Goal: Task Accomplishment & Management: Manage account settings

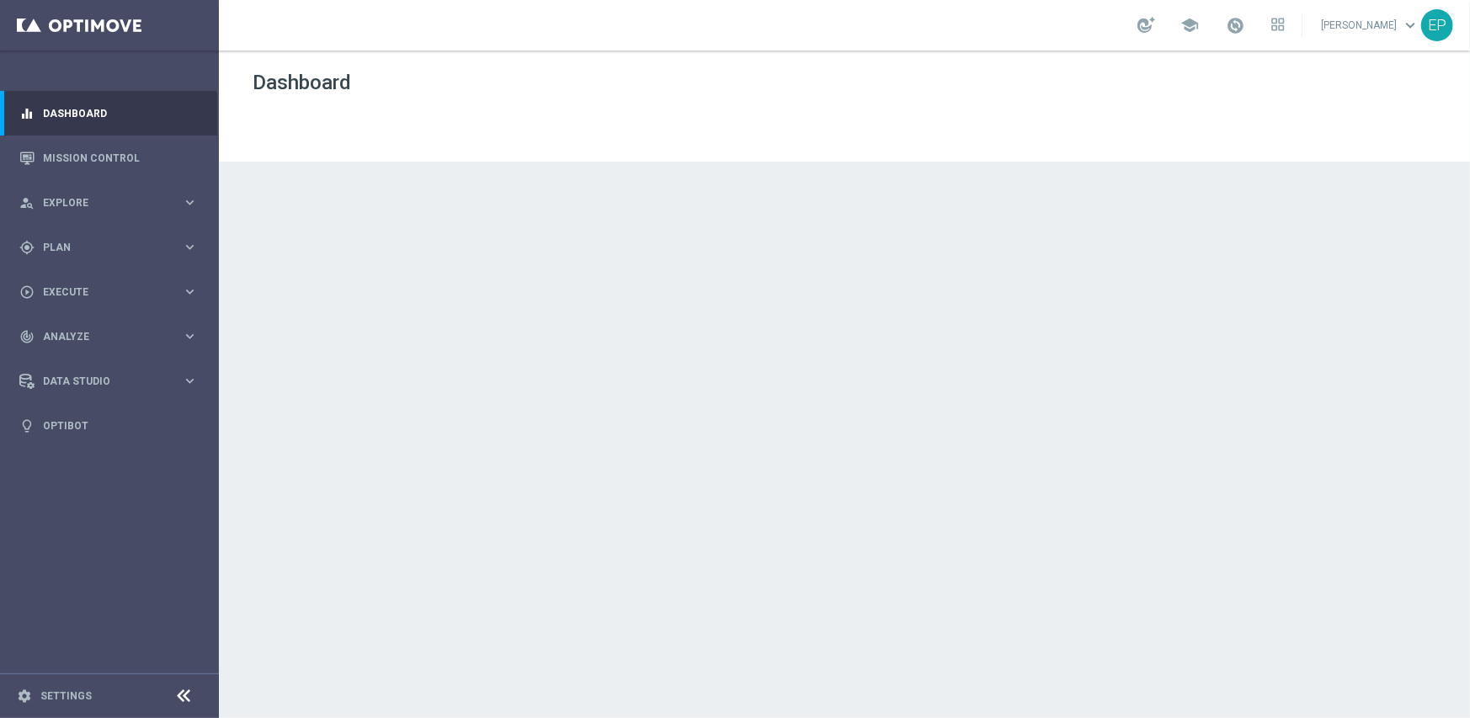
click at [179, 696] on icon at bounding box center [184, 696] width 20 height 20
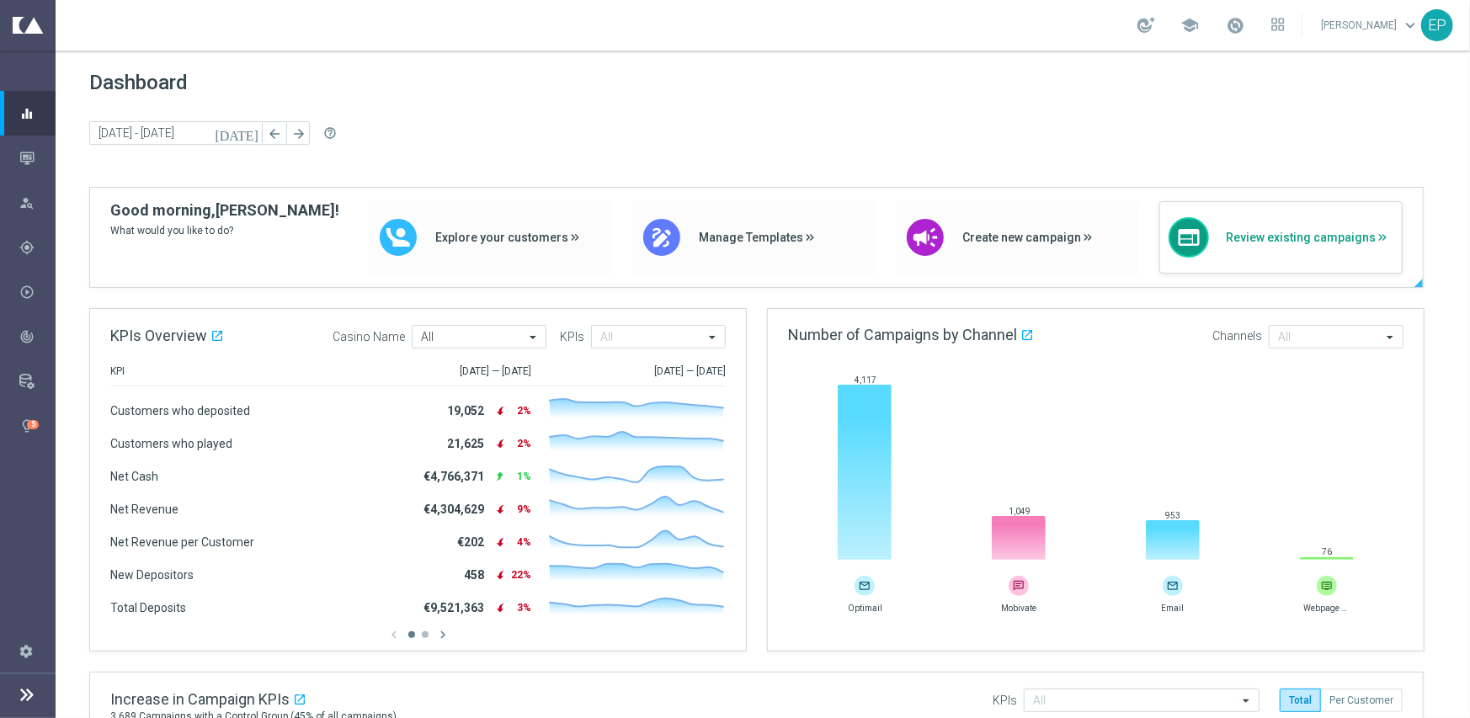
click at [1287, 238] on span "Review existing campaigns" at bounding box center [1310, 238] width 168 height 14
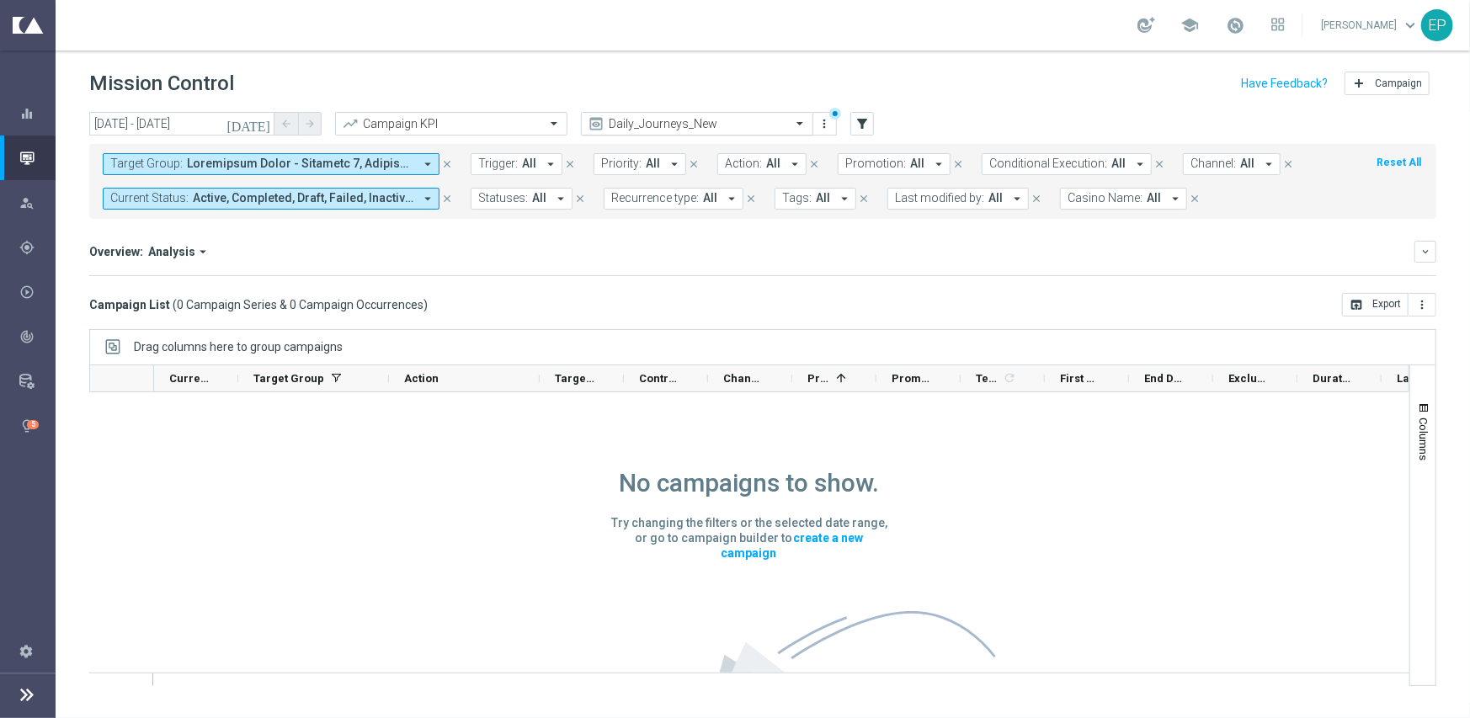
click at [690, 127] on input "text" at bounding box center [680, 124] width 180 height 14
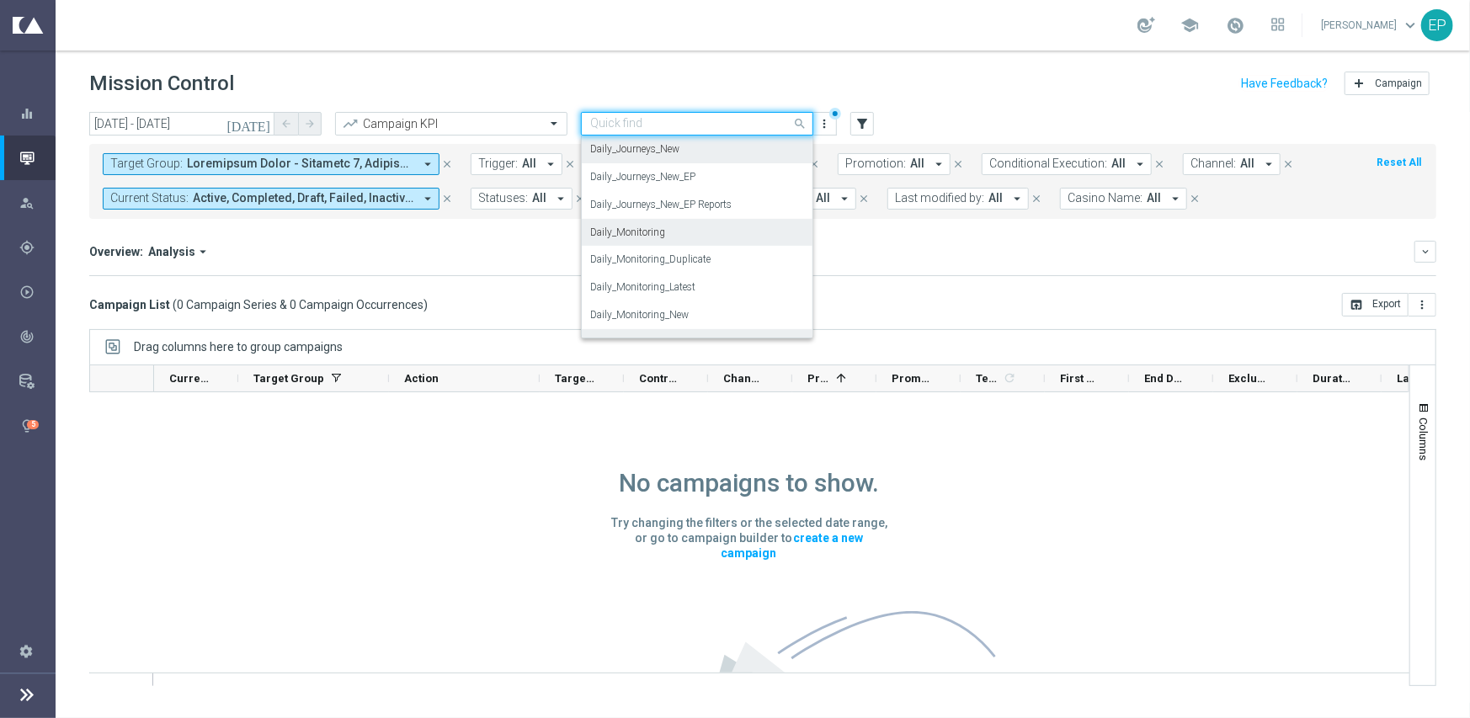
scroll to position [583, 0]
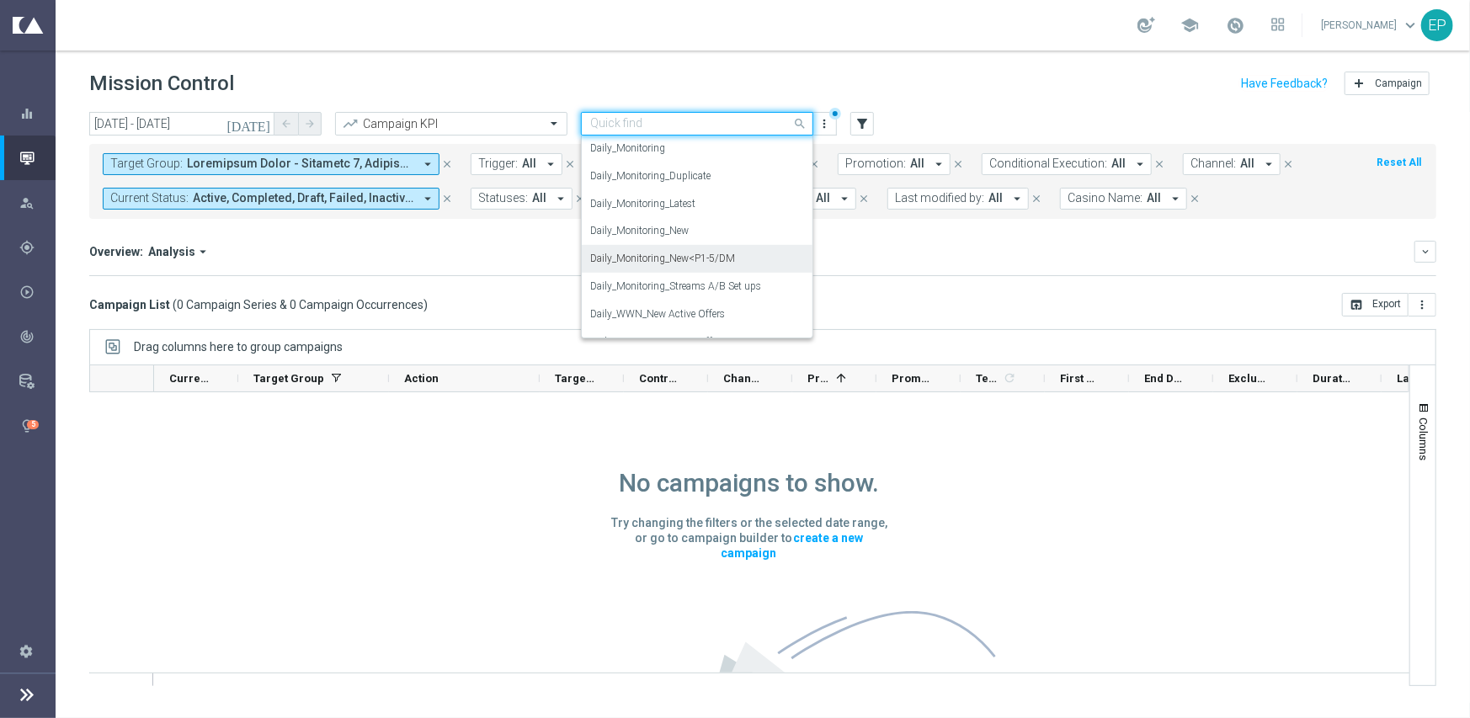
click at [703, 255] on label "Daily_Monitoring_New<P1-5/DM" at bounding box center [662, 259] width 145 height 14
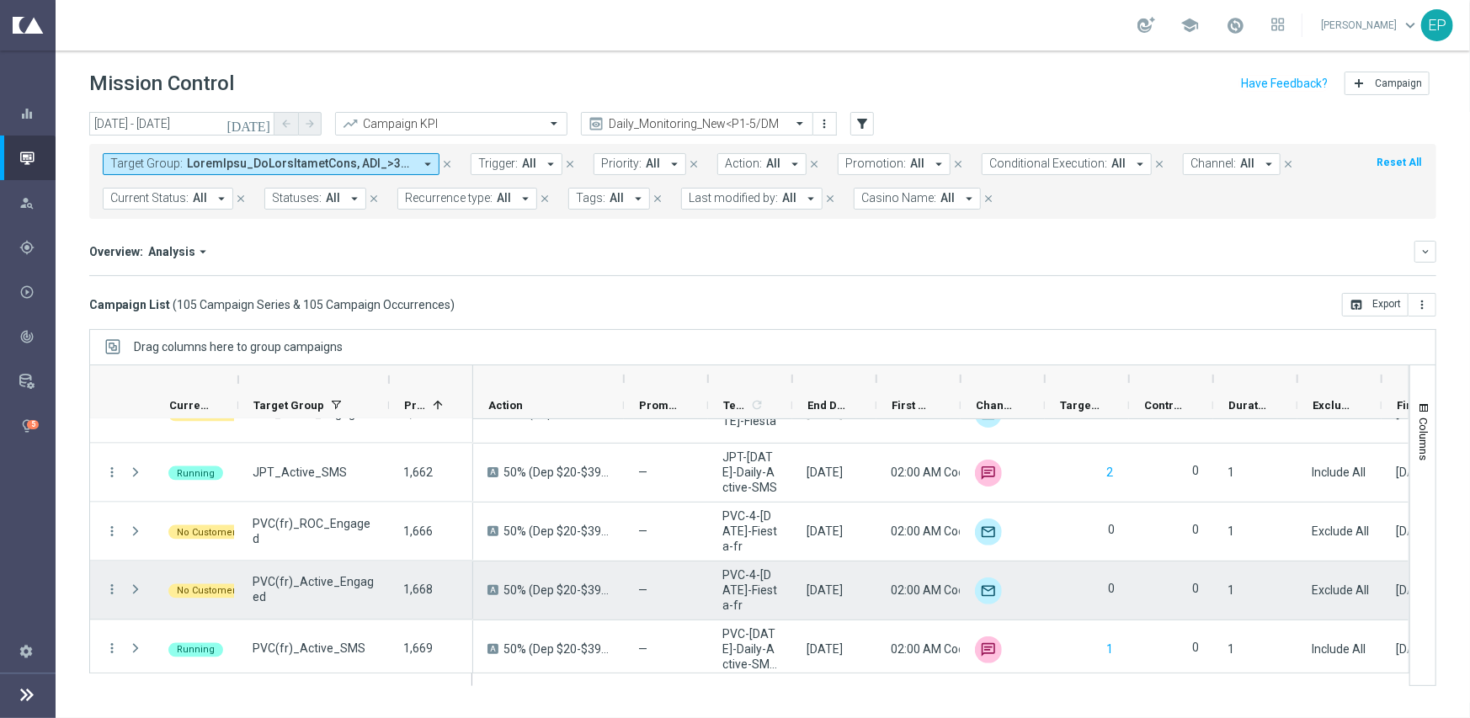
scroll to position [5933, 0]
